Goal: Information Seeking & Learning: Learn about a topic

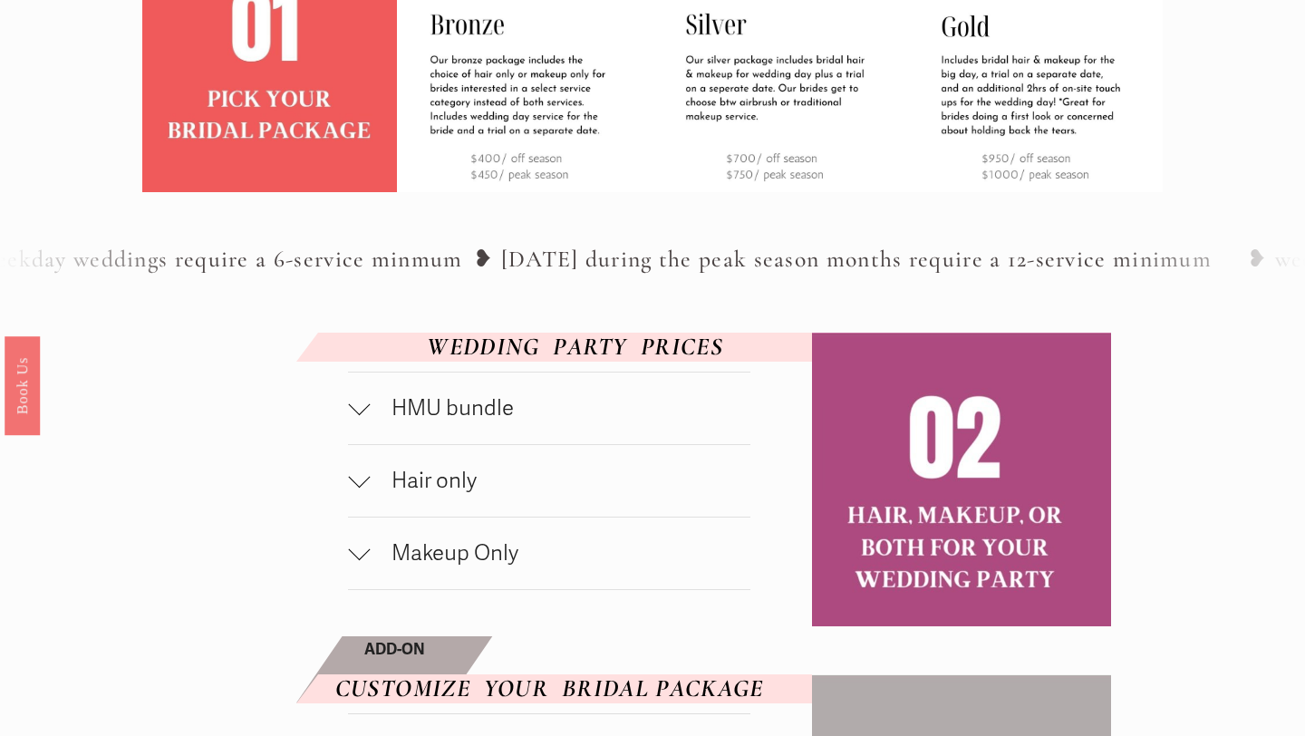
scroll to position [692, 0]
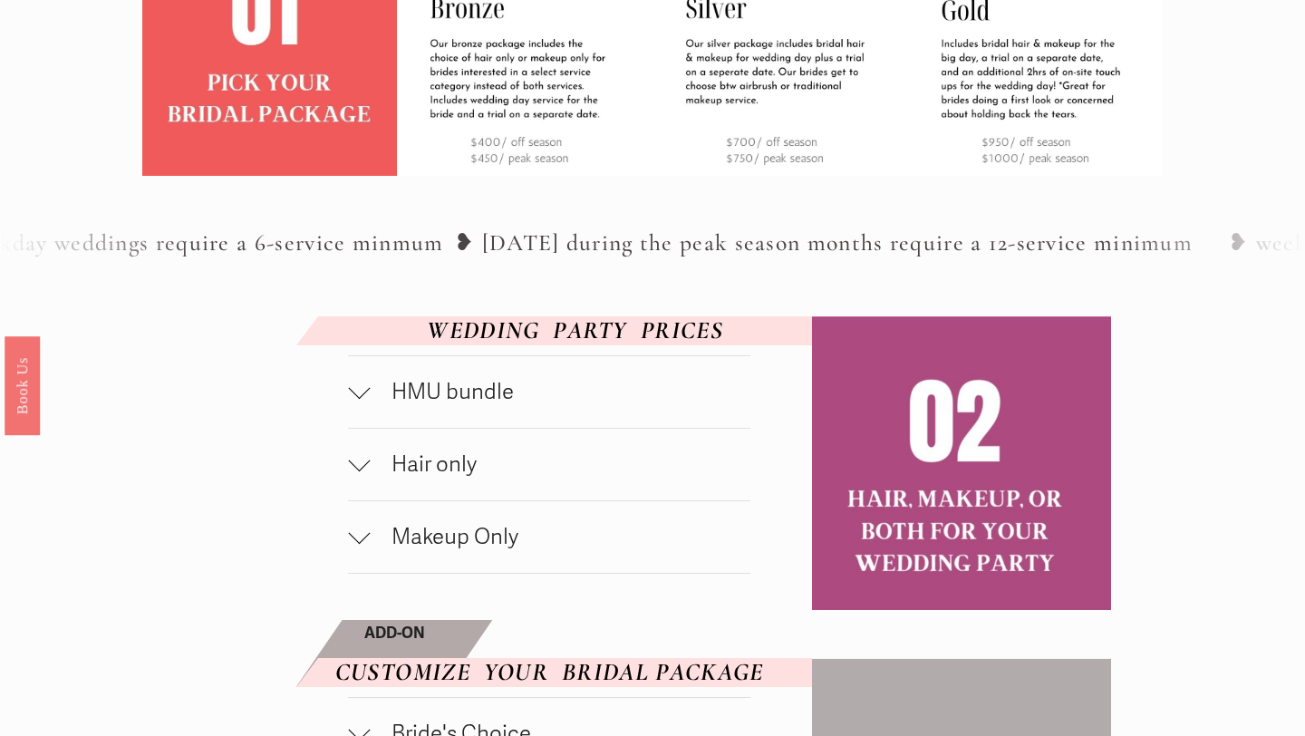
click at [468, 405] on span "HMU bundle" at bounding box center [560, 392] width 381 height 26
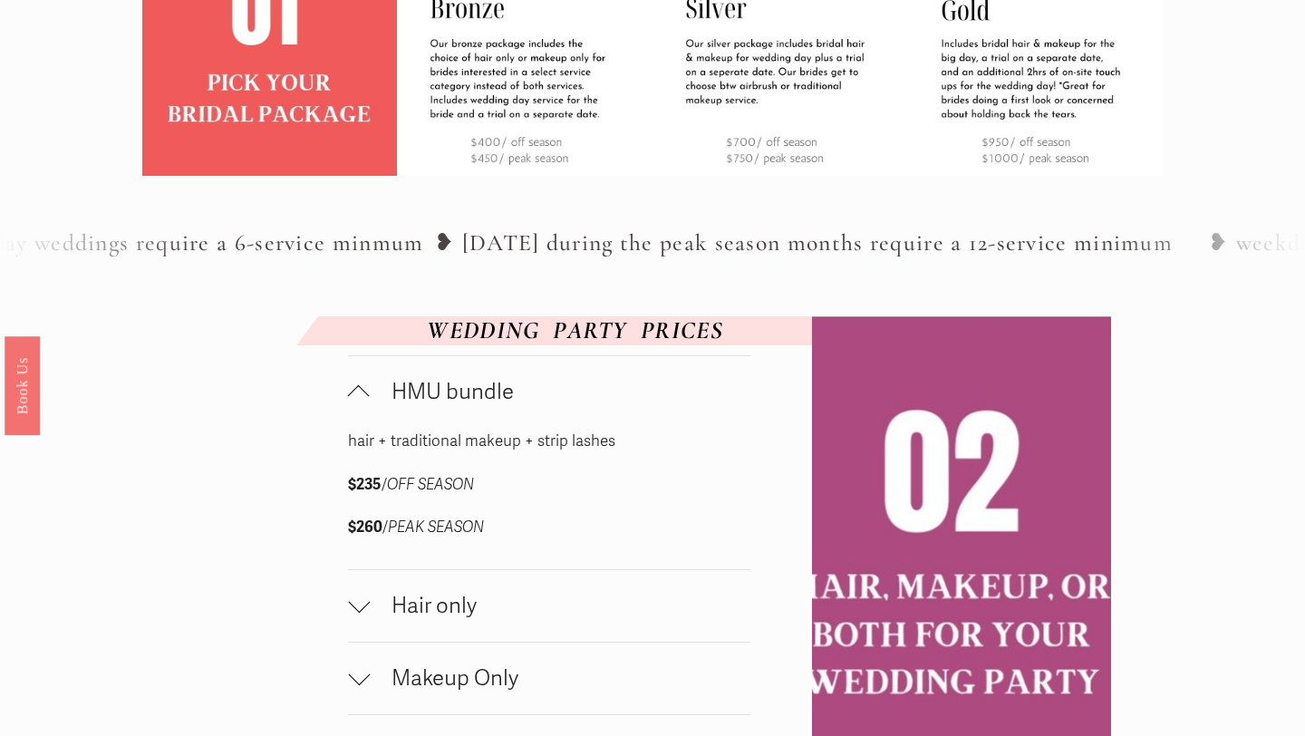
click at [468, 405] on span "HMU bundle" at bounding box center [560, 392] width 381 height 26
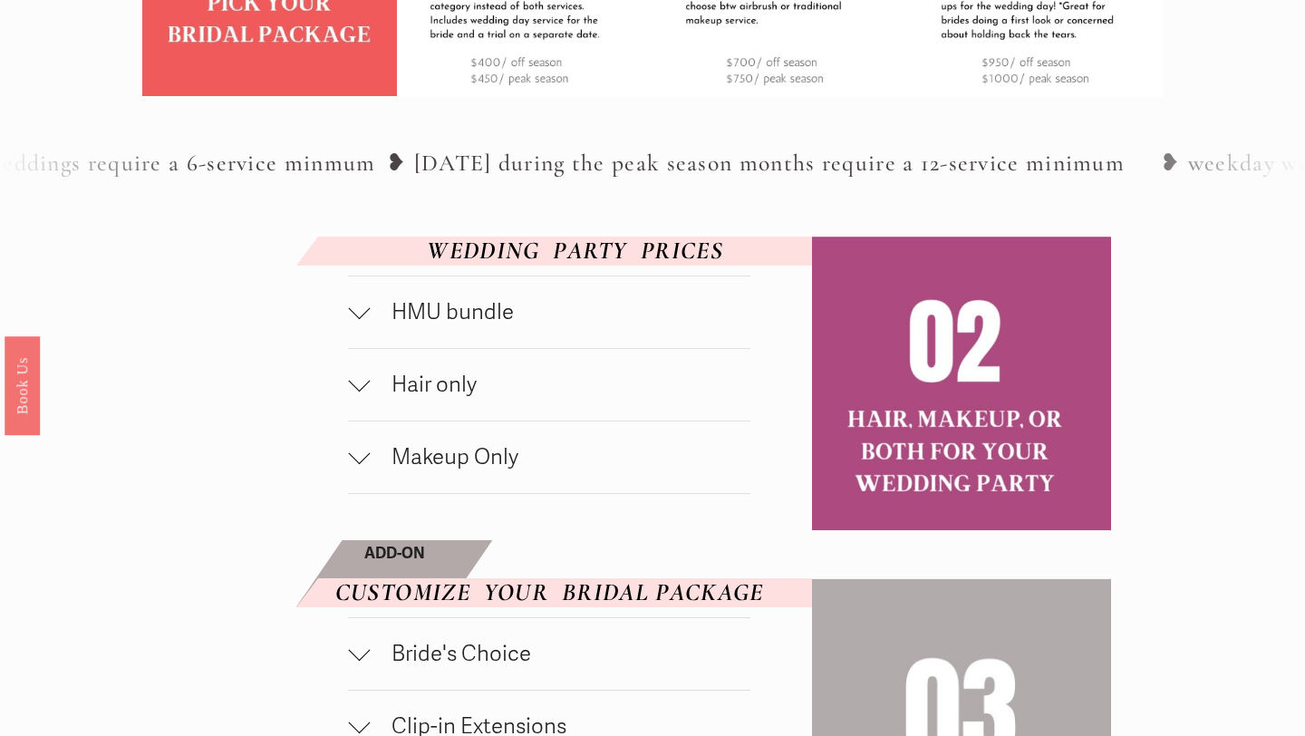
scroll to position [804, 0]
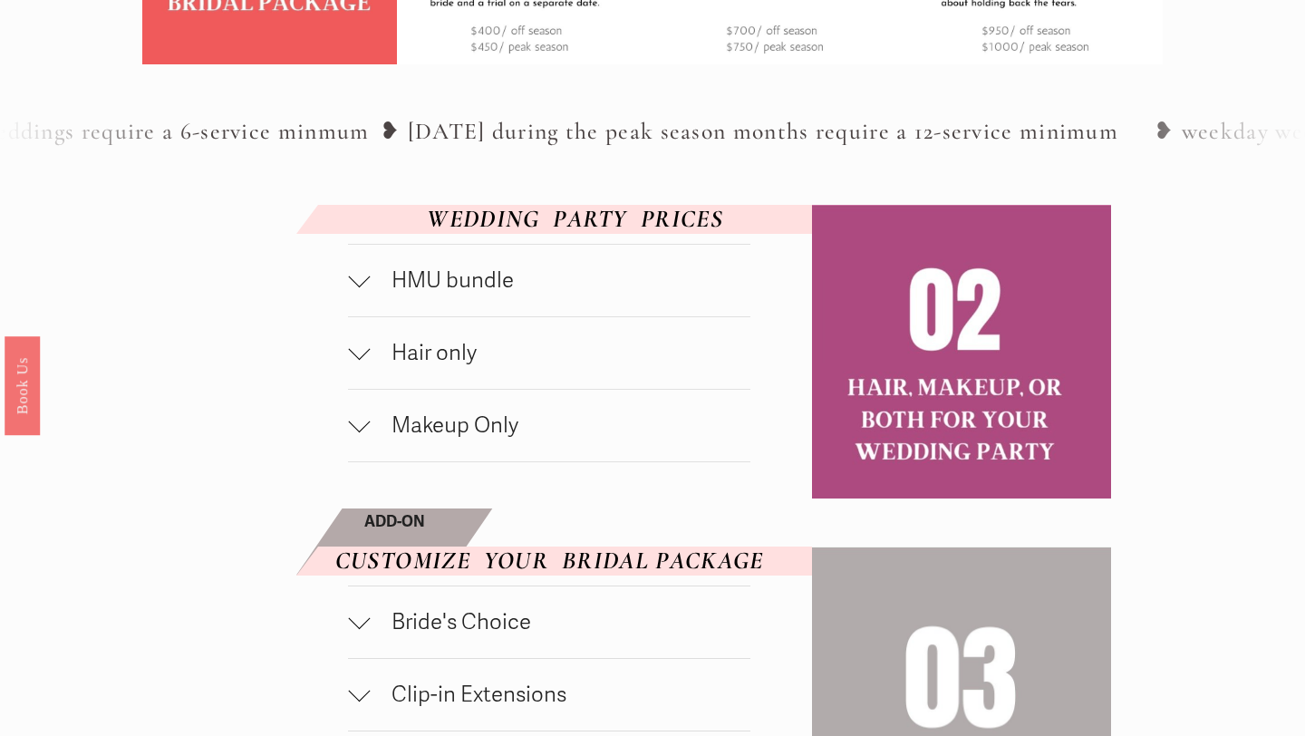
click at [463, 389] on button "Hair only" at bounding box center [549, 353] width 402 height 72
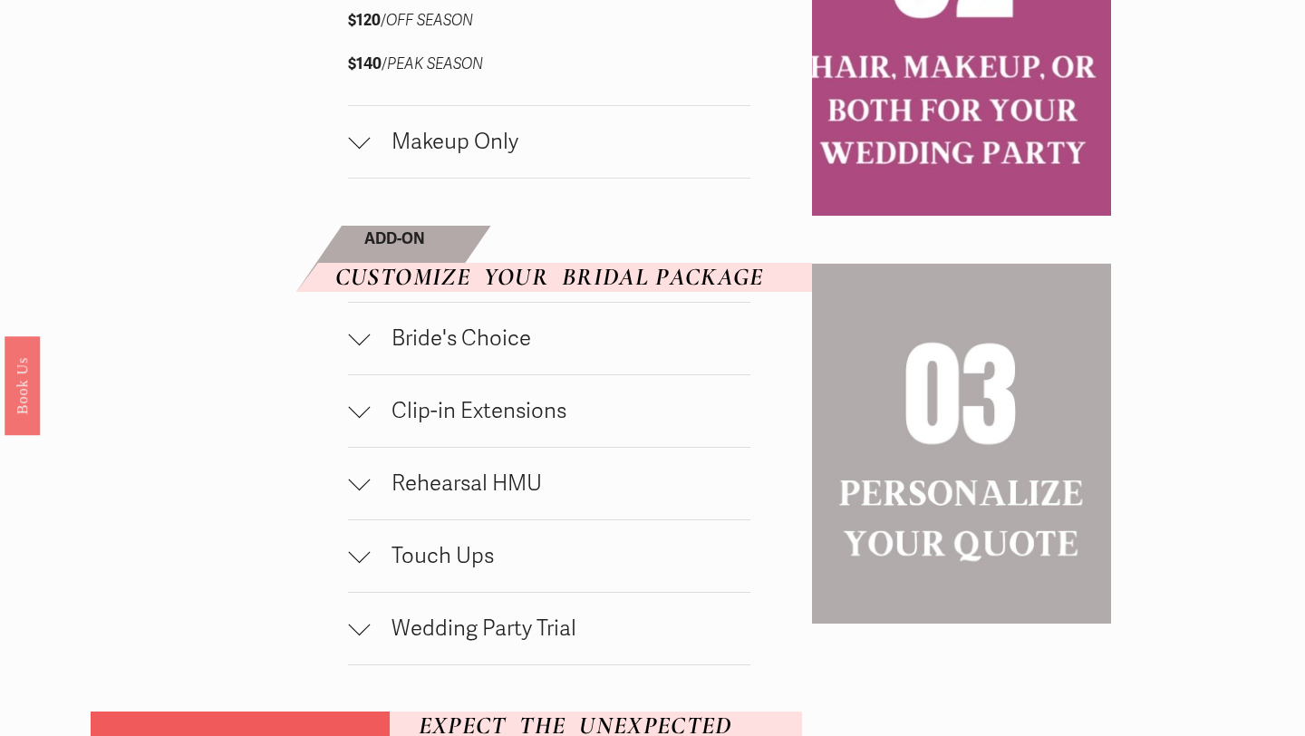
scroll to position [1245, 0]
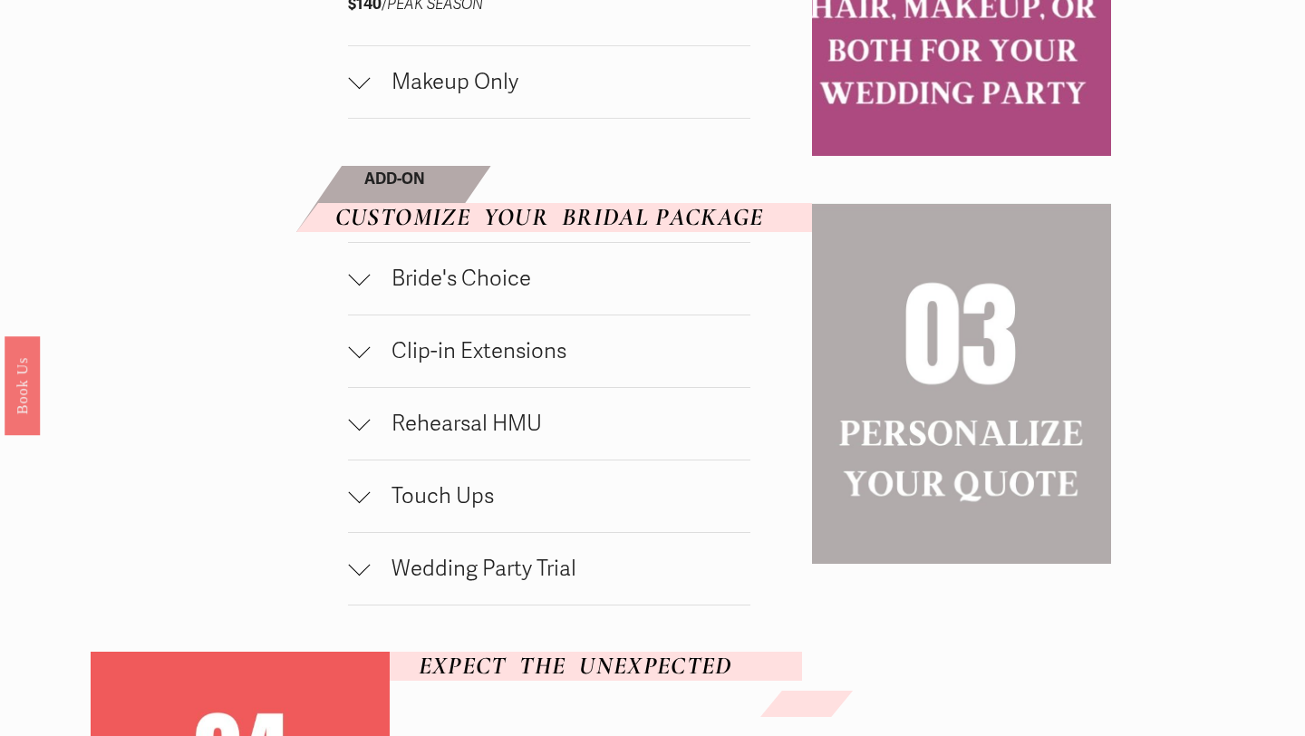
click at [487, 292] on span "Bride's Choice" at bounding box center [560, 278] width 381 height 26
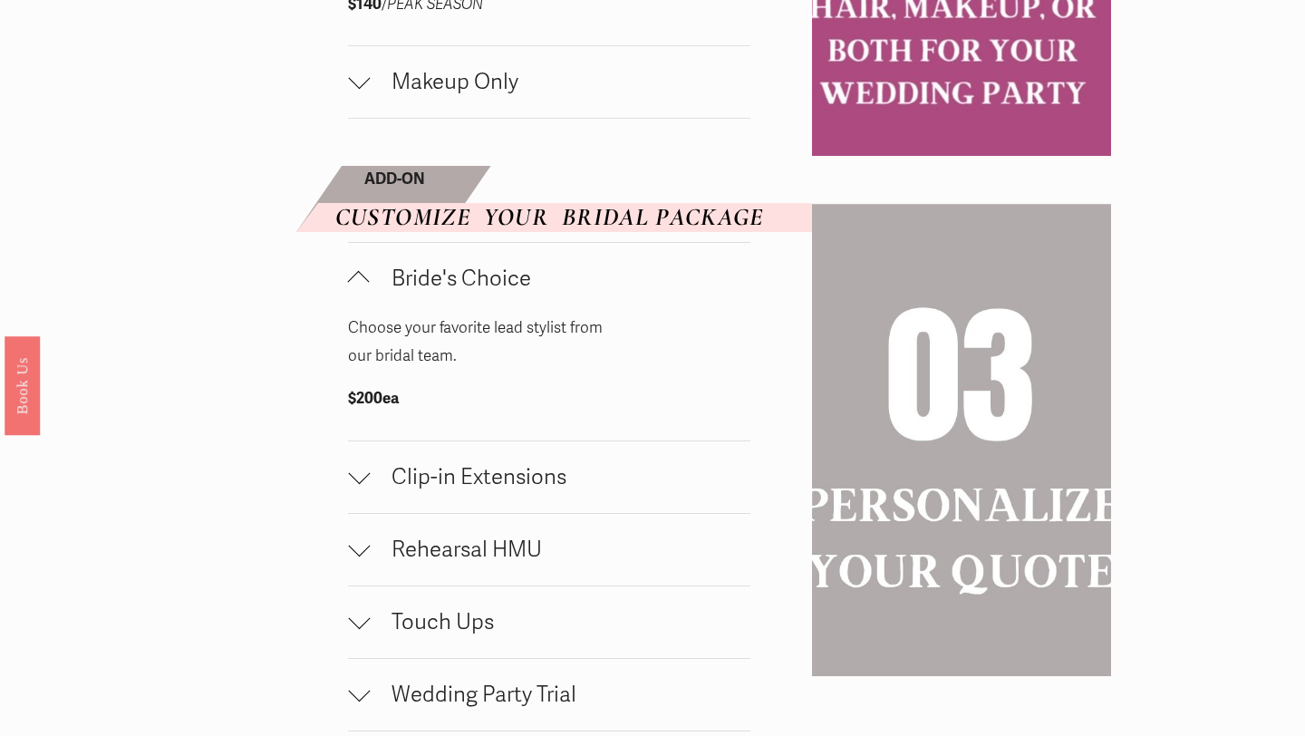
click at [487, 292] on span "Bride's Choice" at bounding box center [560, 278] width 381 height 26
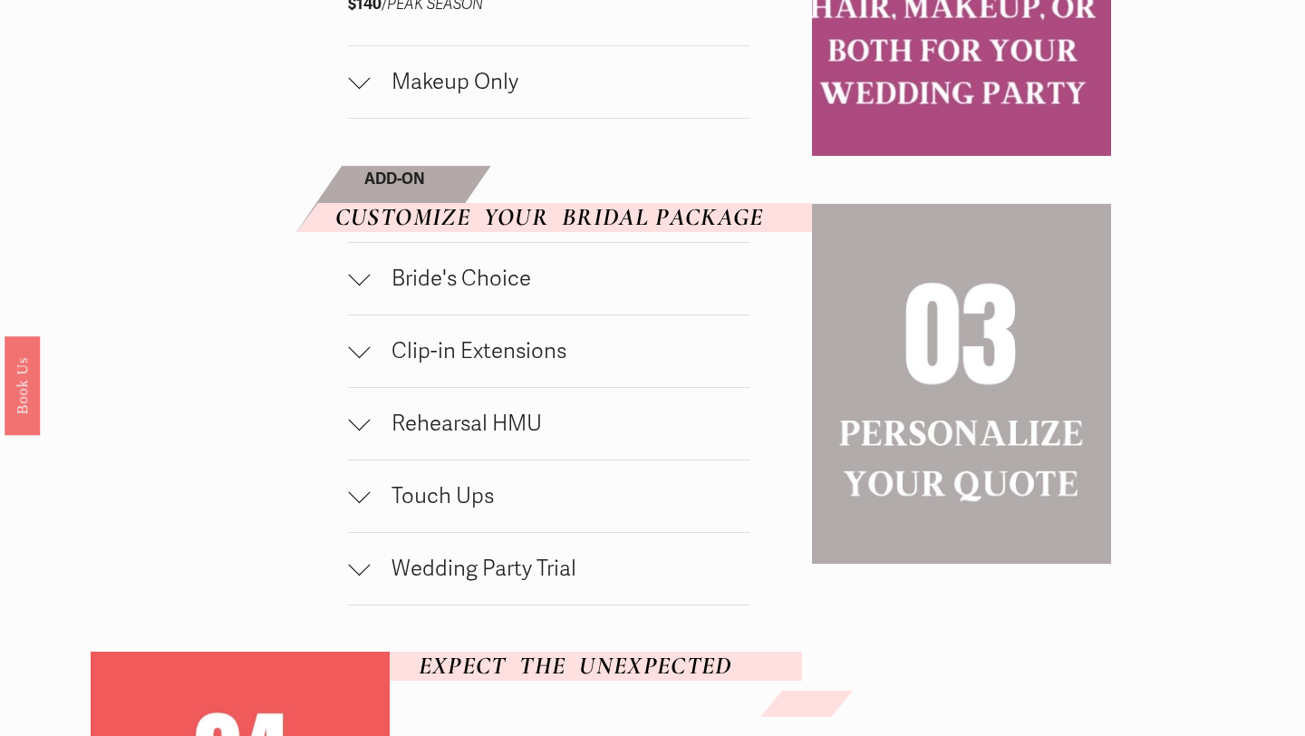
click at [494, 364] on span "Clip-in Extensions" at bounding box center [560, 351] width 381 height 26
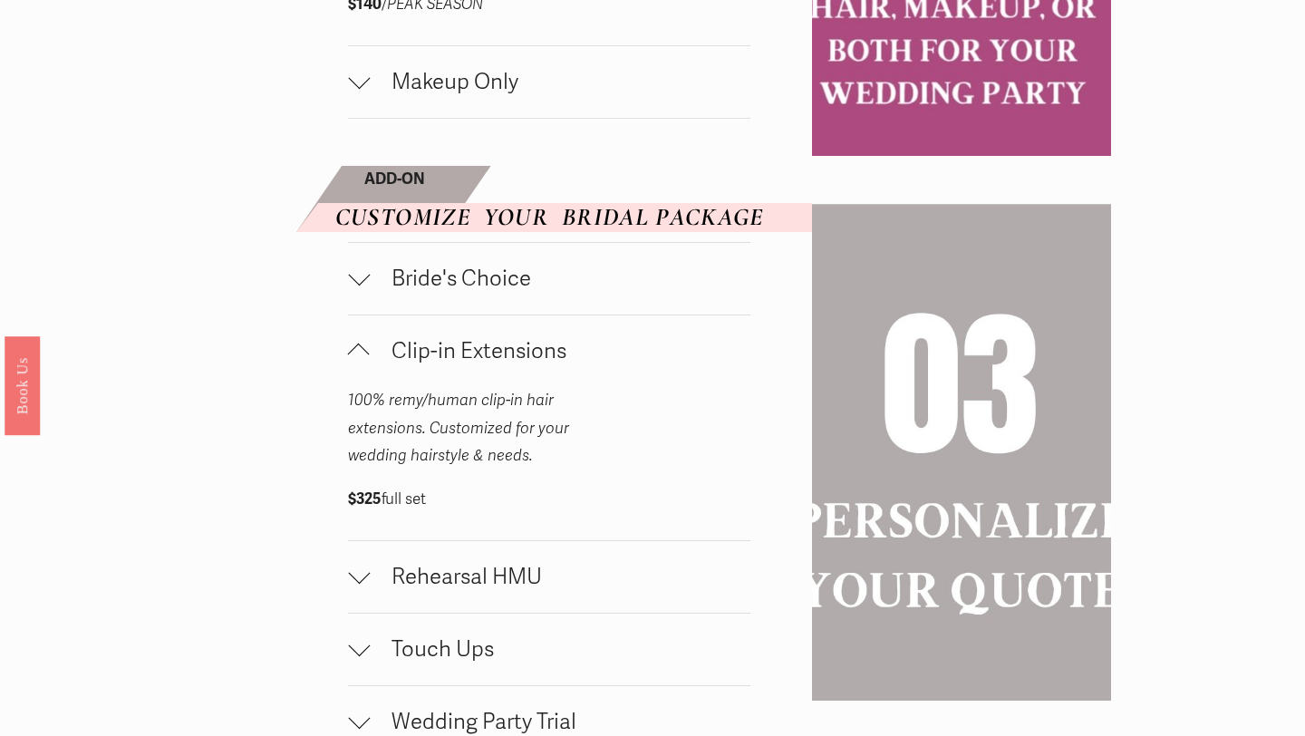
click at [494, 364] on span "Clip-in Extensions" at bounding box center [560, 351] width 381 height 26
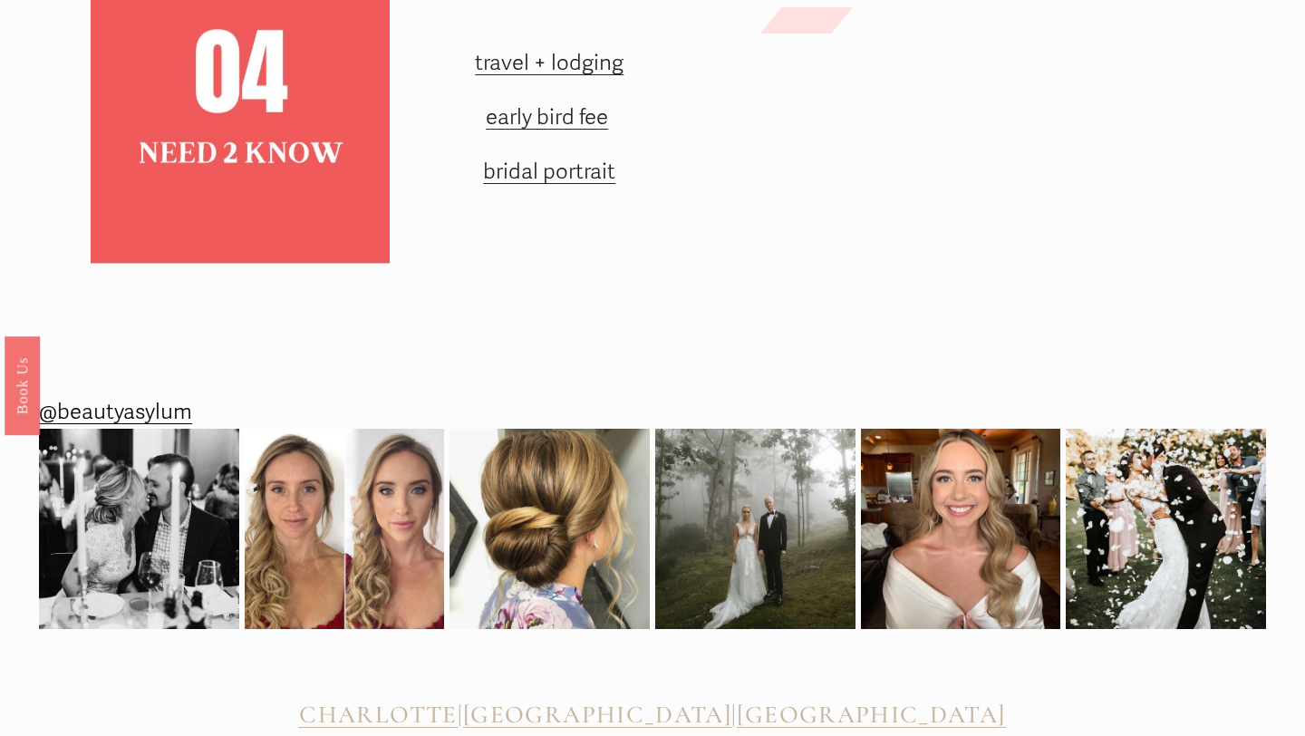
scroll to position [1903, 0]
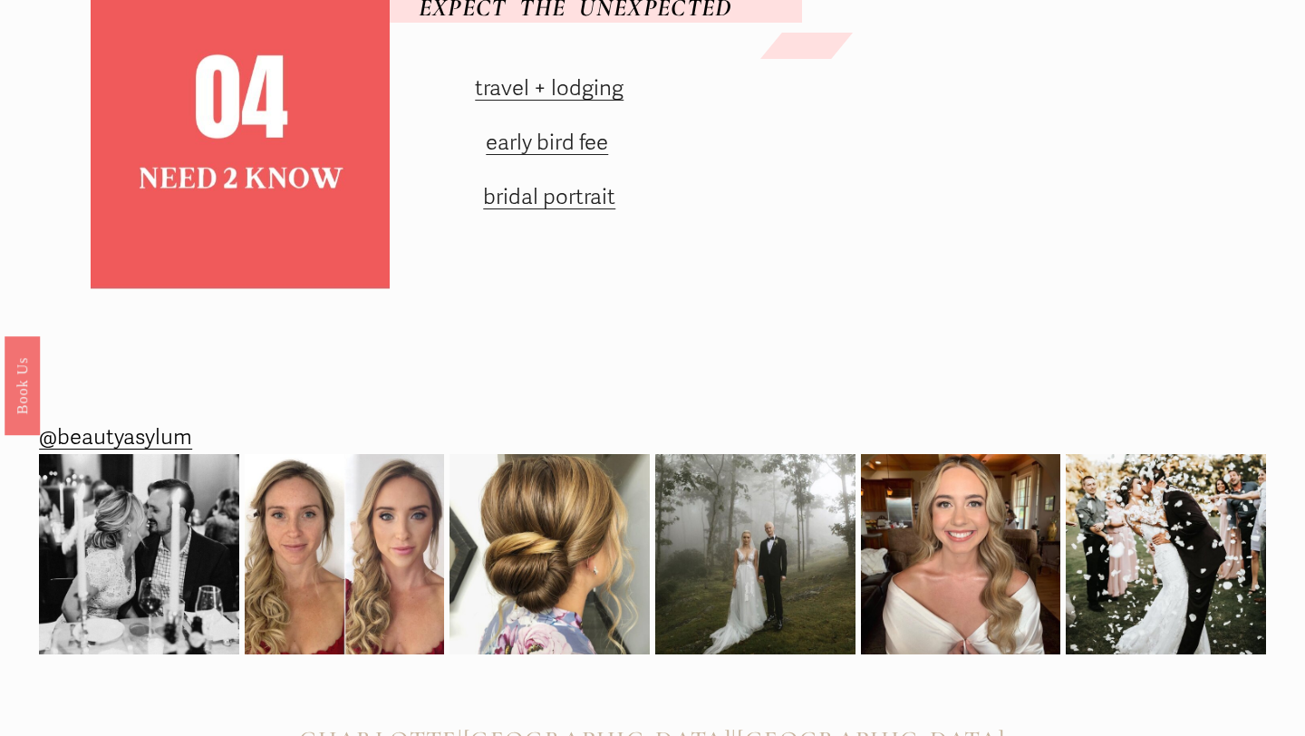
click at [565, 101] on link "travel + lodging" at bounding box center [549, 88] width 149 height 26
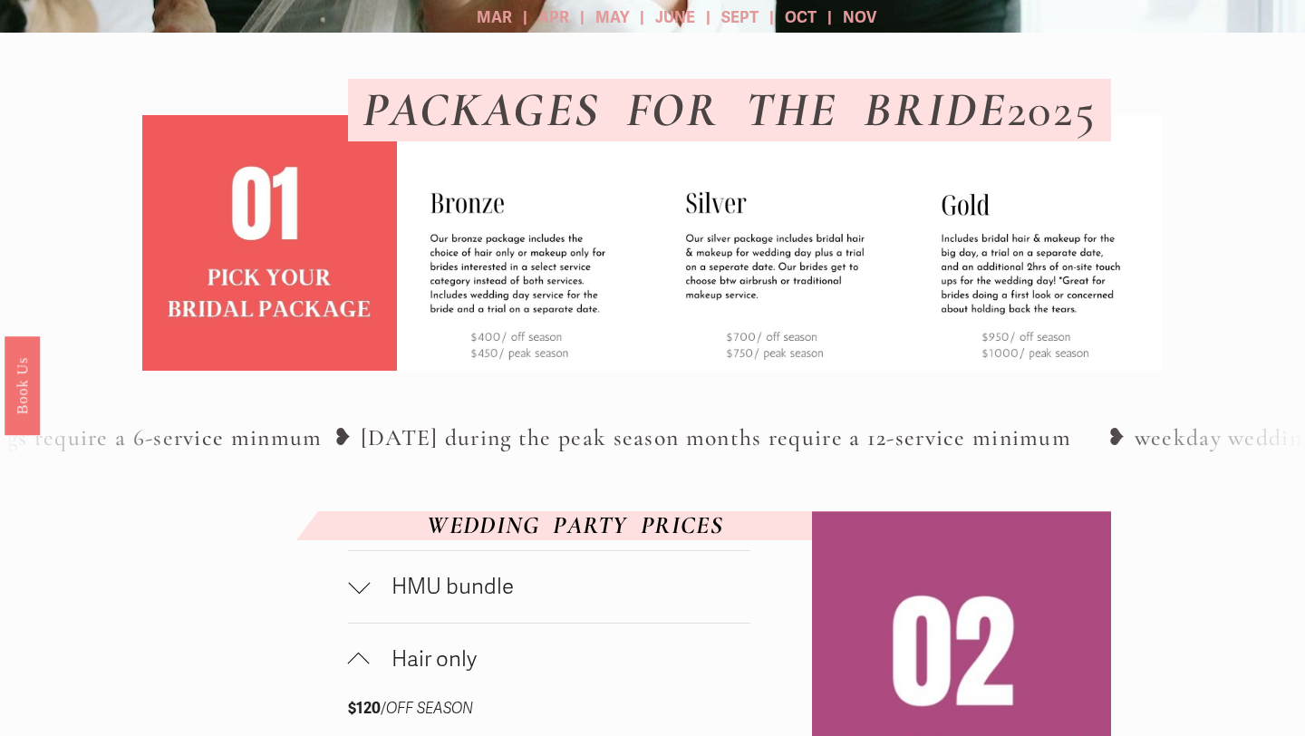
scroll to position [0, 0]
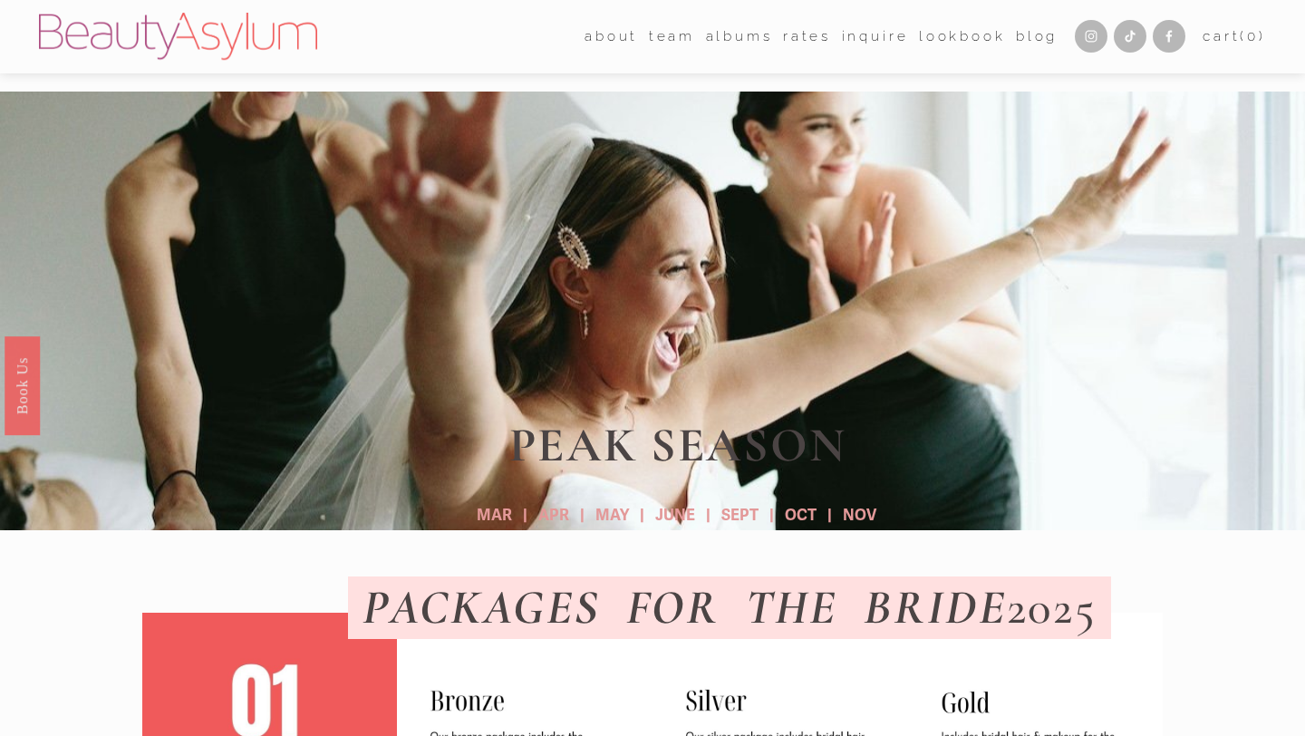
click at [908, 36] on nav "about Career Coming Soon Meet Jessica Press team Atlanta Charlotte Charleston" at bounding box center [820, 37] width 473 height 28
click at [930, 36] on link "Lookbook" at bounding box center [962, 37] width 87 height 28
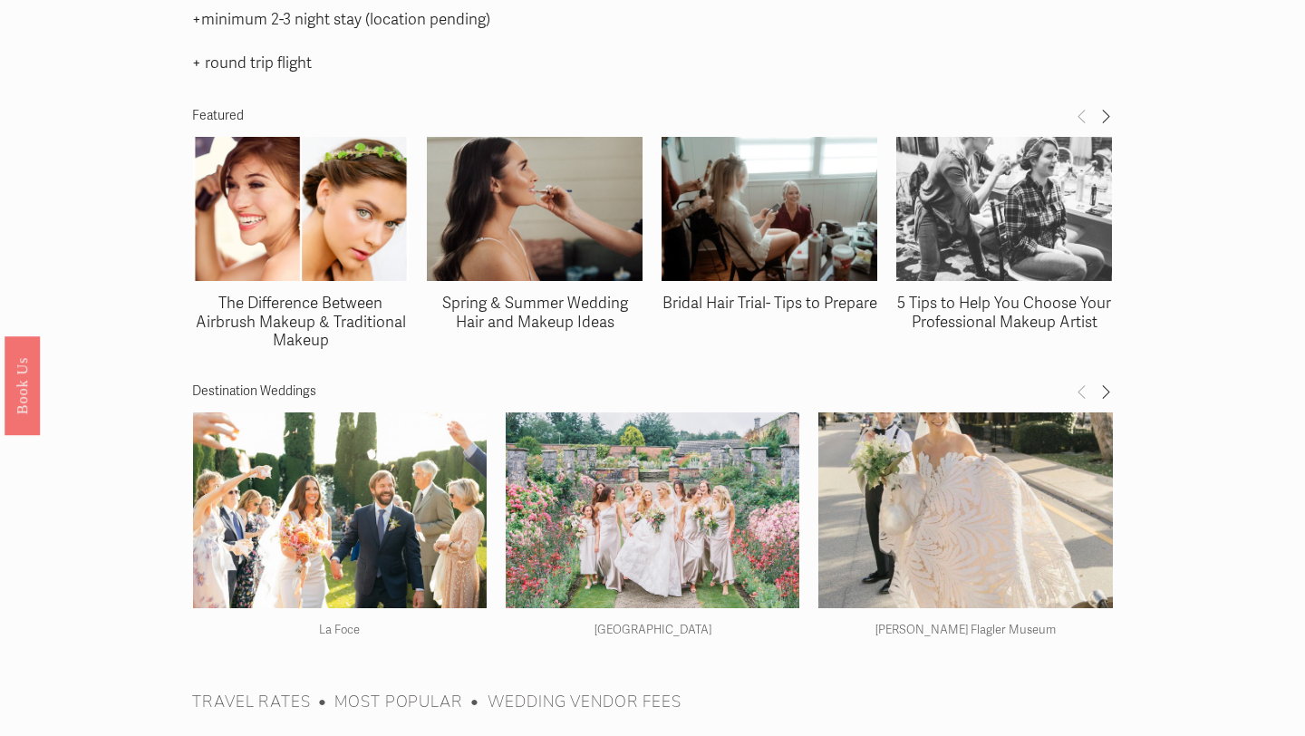
scroll to position [2648, 0]
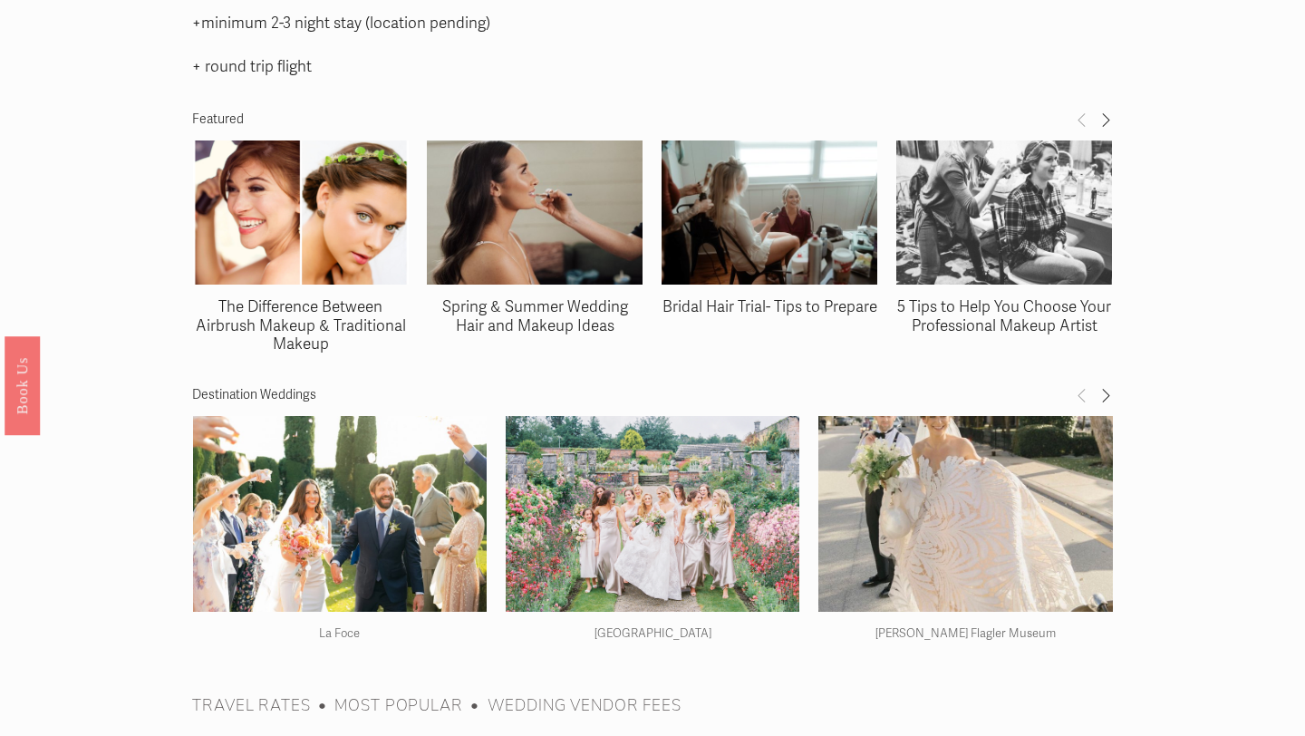
click at [601, 276] on img at bounding box center [535, 213] width 216 height 167
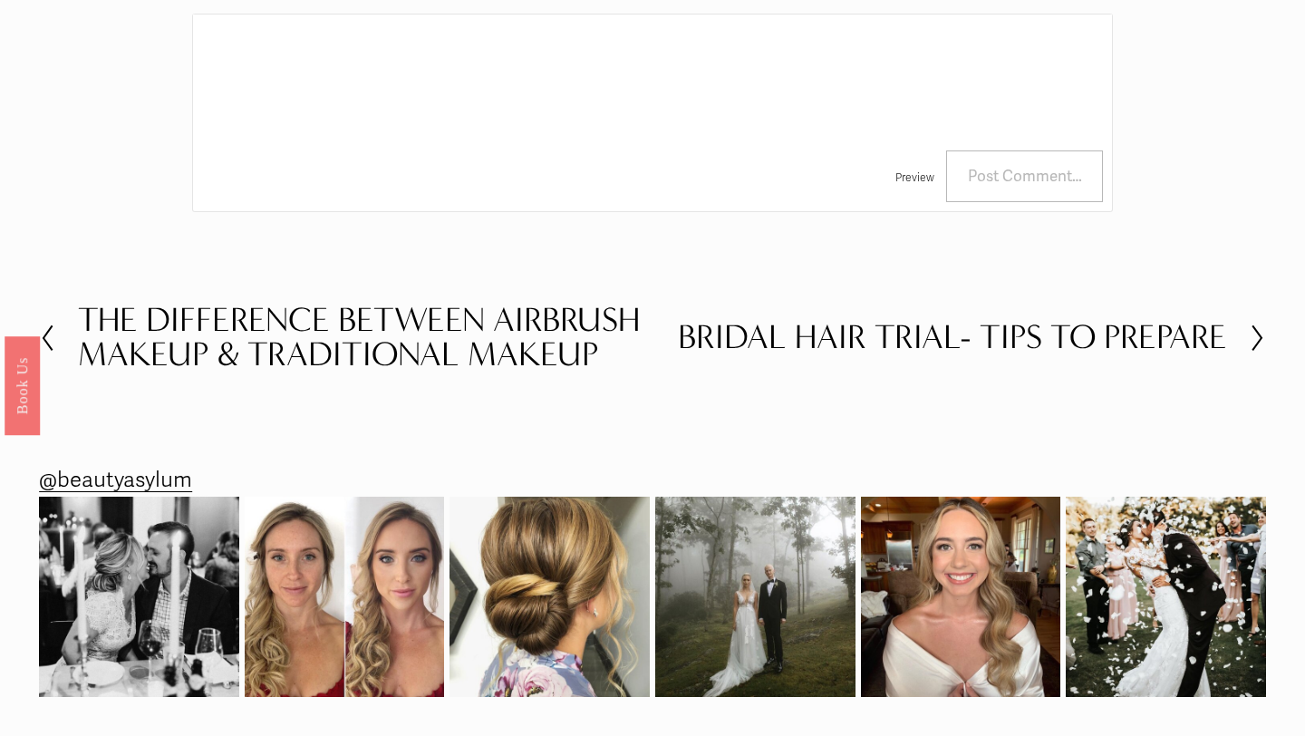
scroll to position [3908, 0]
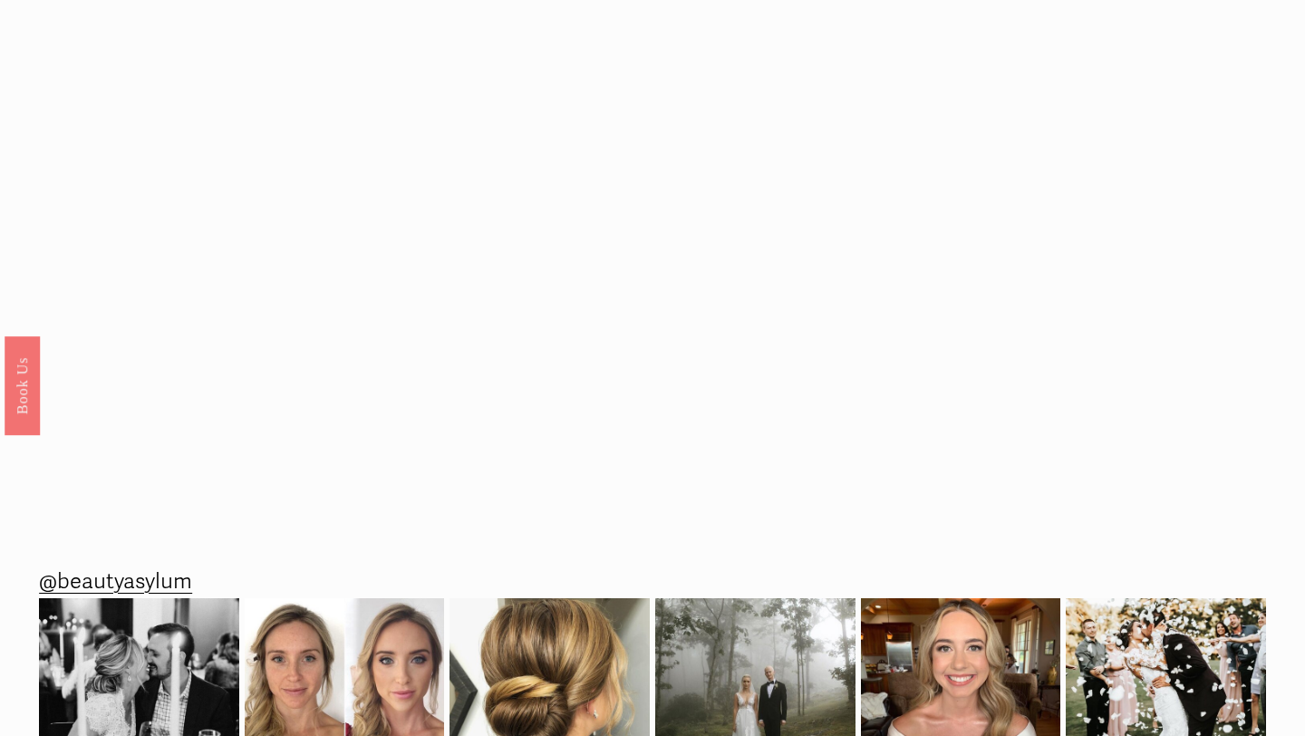
scroll to position [2354, 0]
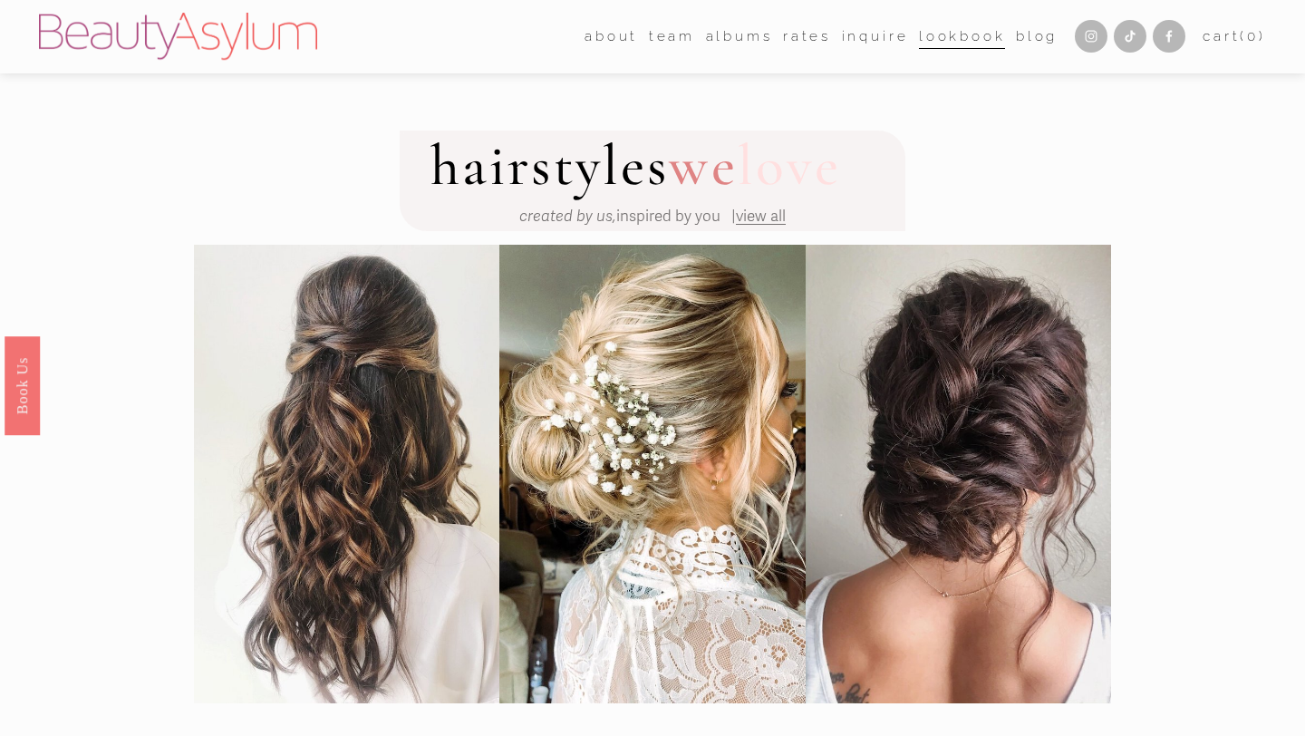
click at [765, 231] on div at bounding box center [652, 453] width 917 height 500
click at [766, 221] on span "view all" at bounding box center [761, 216] width 50 height 19
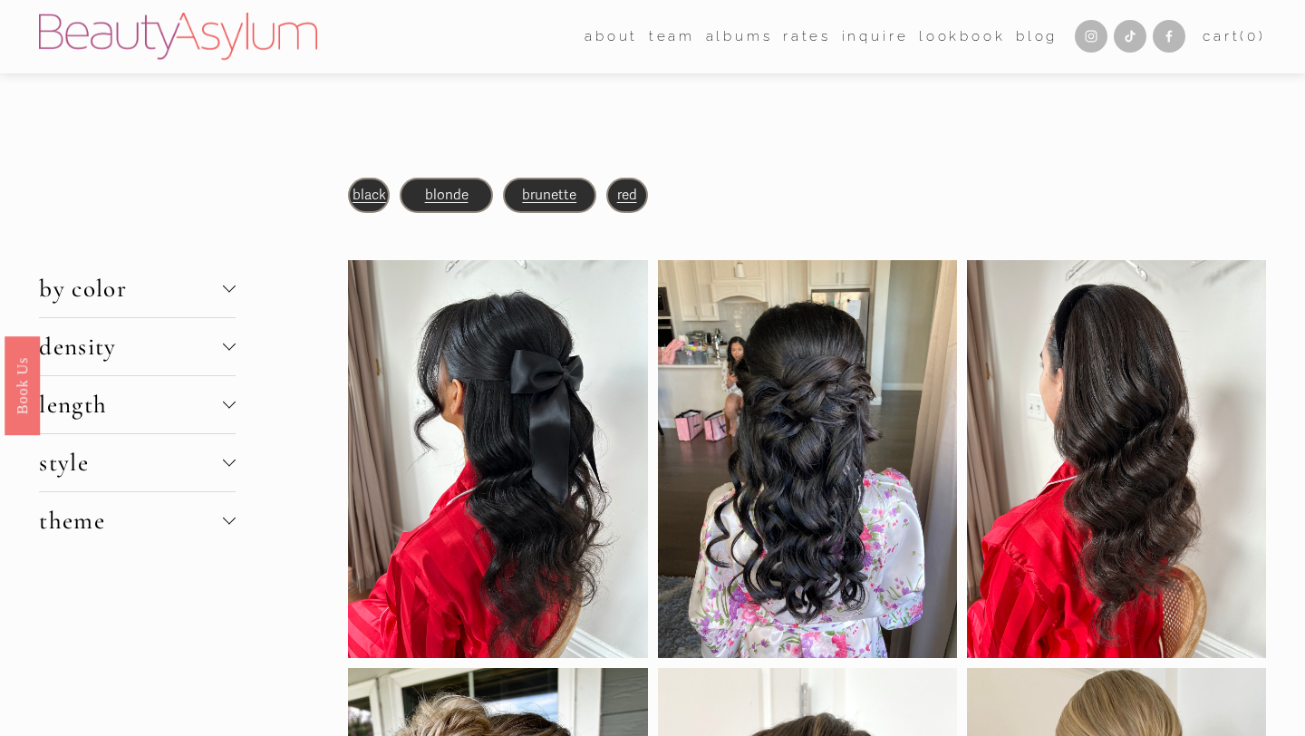
click at [454, 193] on span "blonde" at bounding box center [446, 195] width 43 height 16
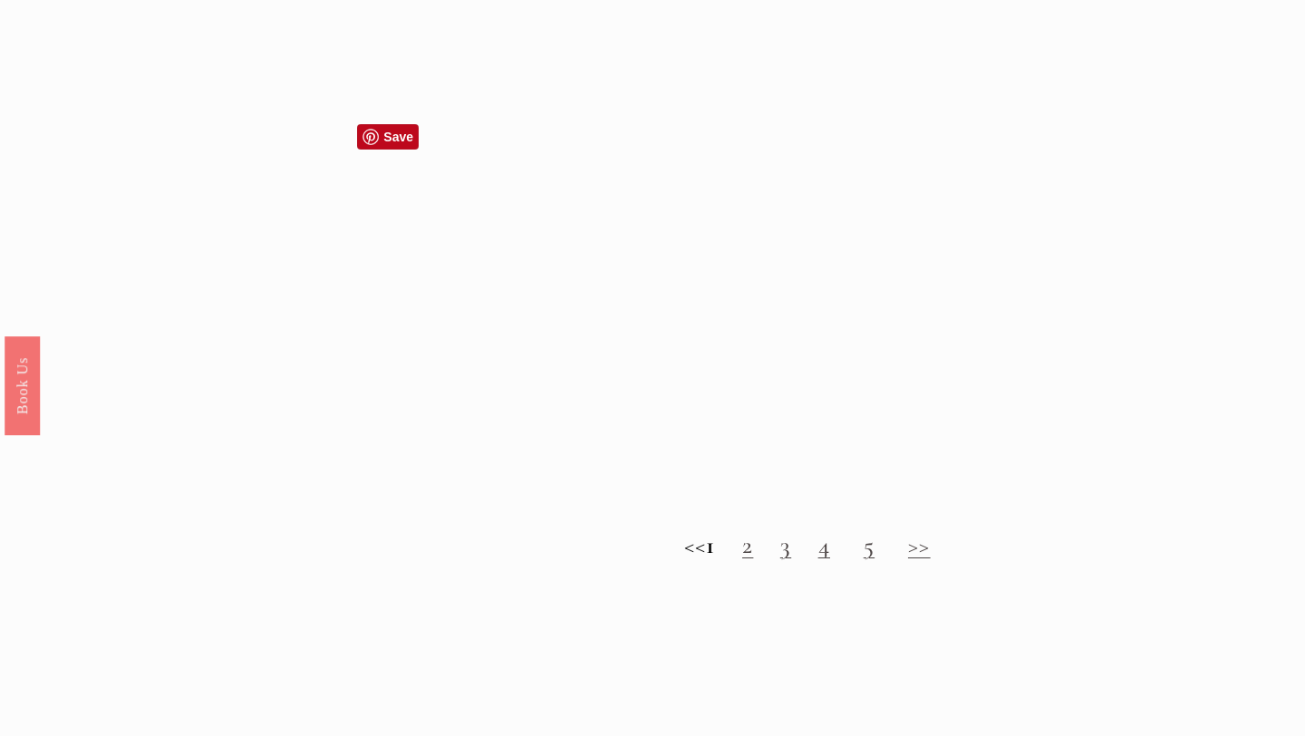
scroll to position [1716, 0]
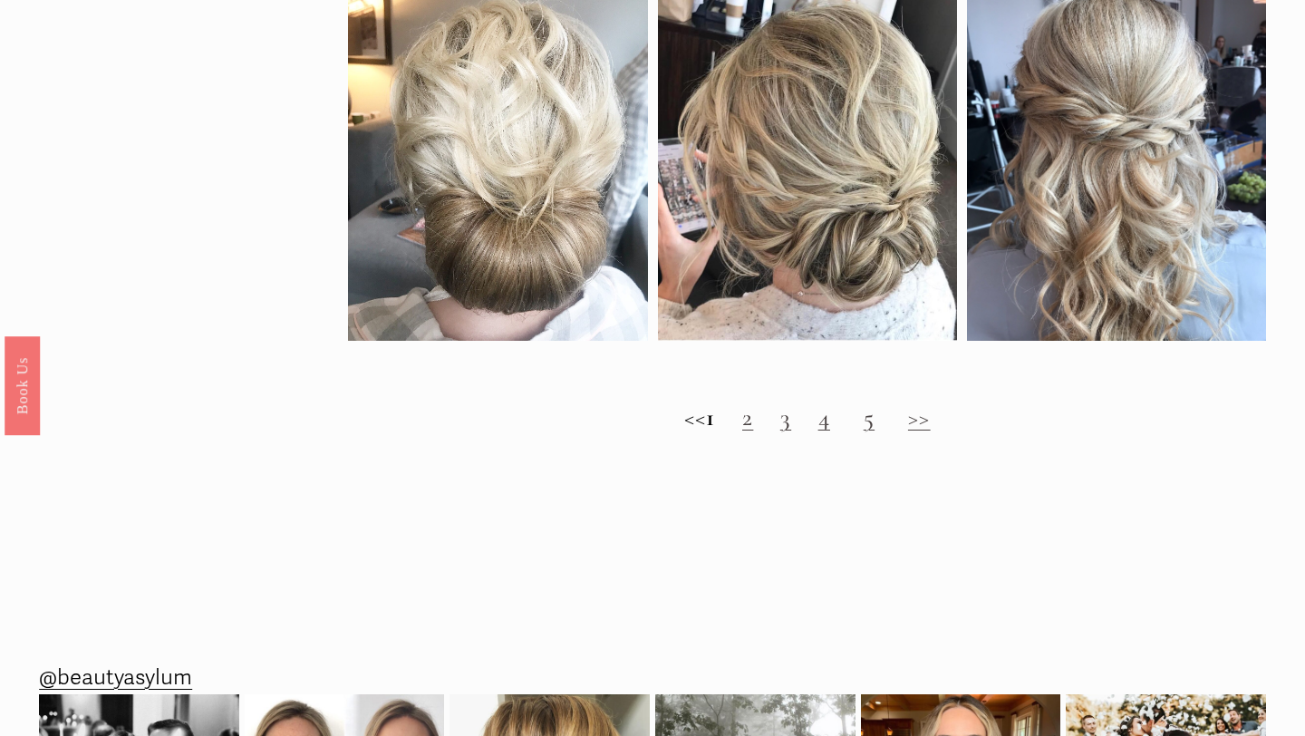
click at [753, 426] on link "2" at bounding box center [747, 417] width 11 height 30
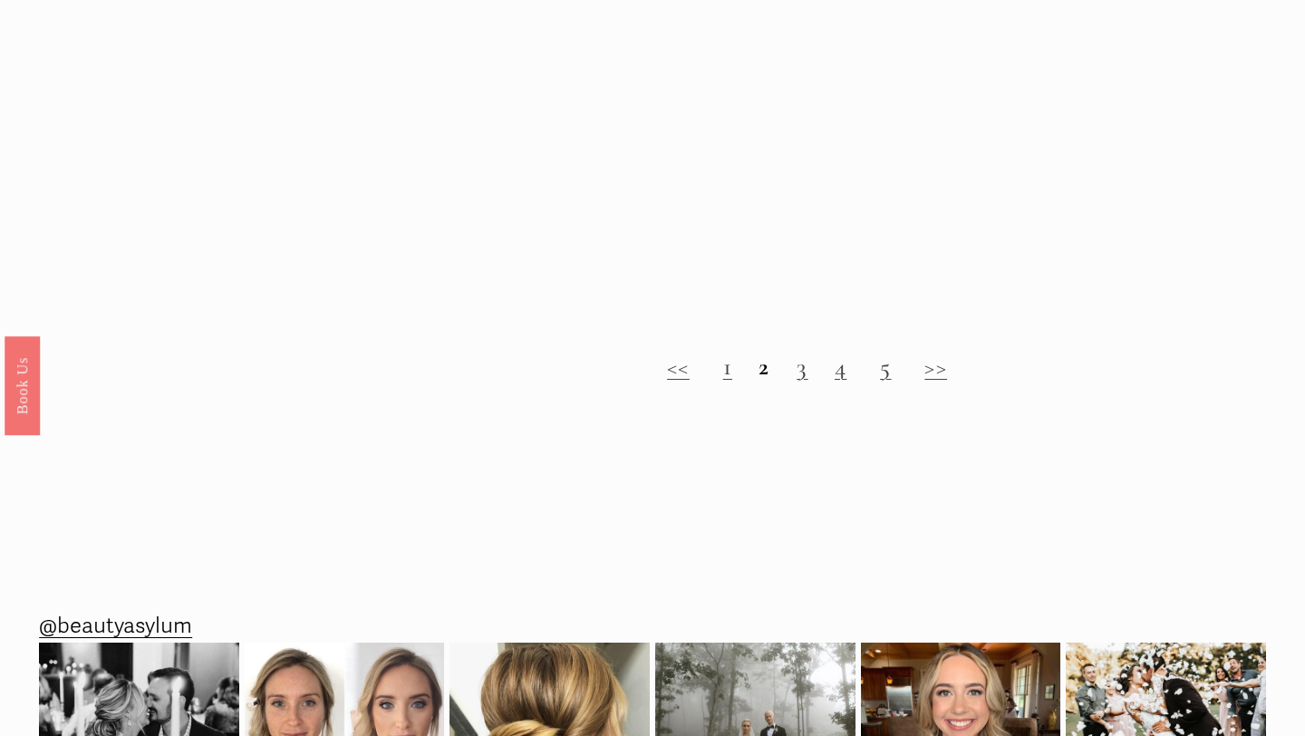
scroll to position [1859, 0]
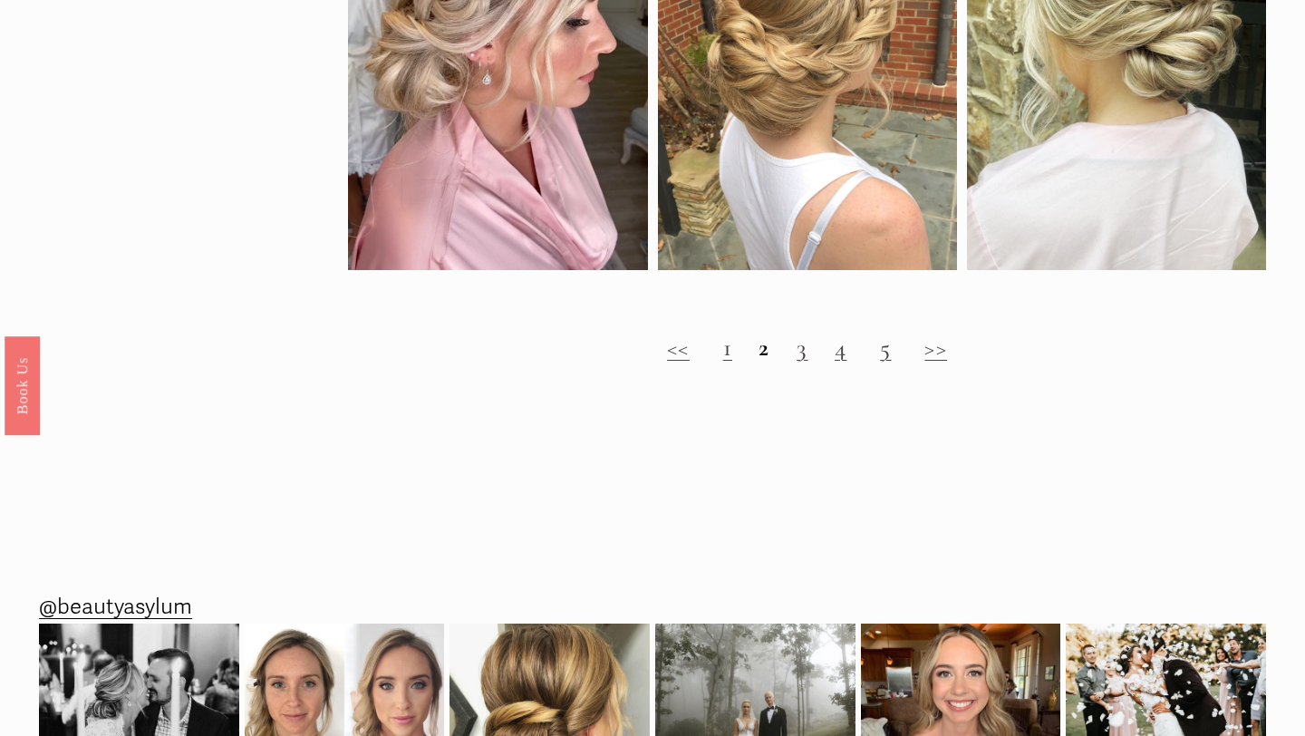
click at [803, 352] on link "3" at bounding box center [801, 348] width 11 height 30
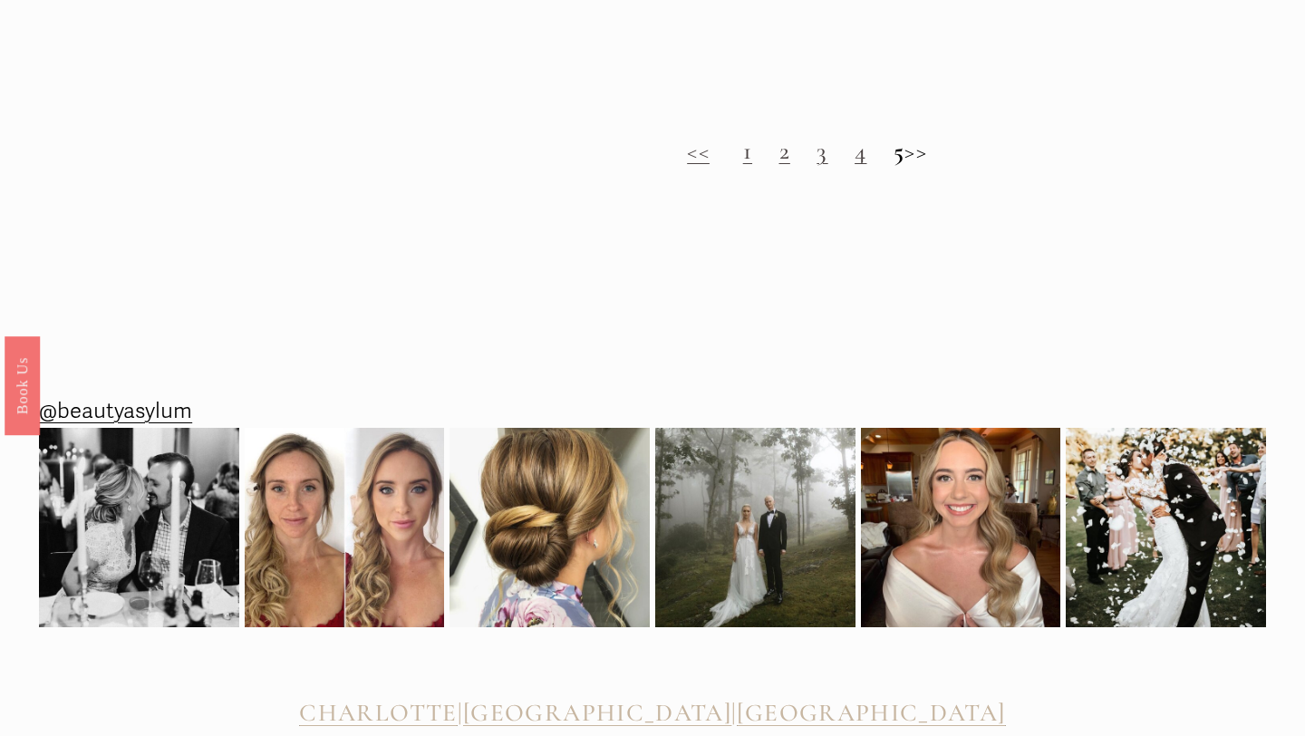
scroll to position [2095, 0]
